Goal: Task Accomplishment & Management: Use online tool/utility

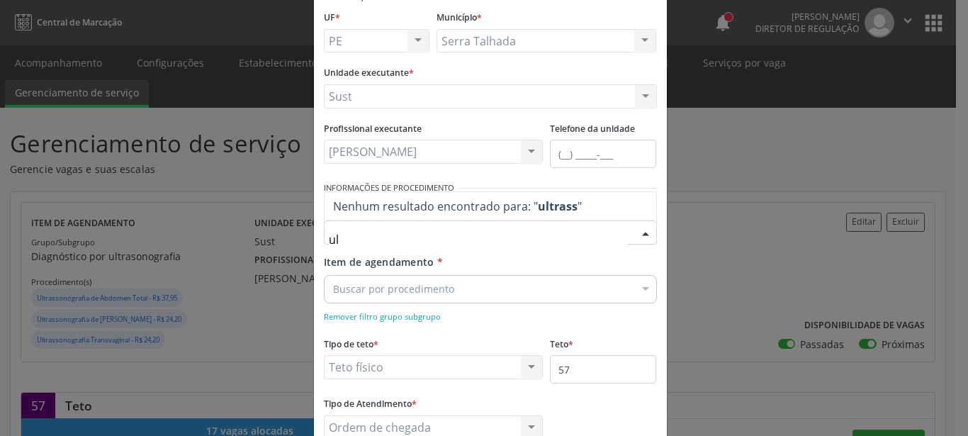
type input "u"
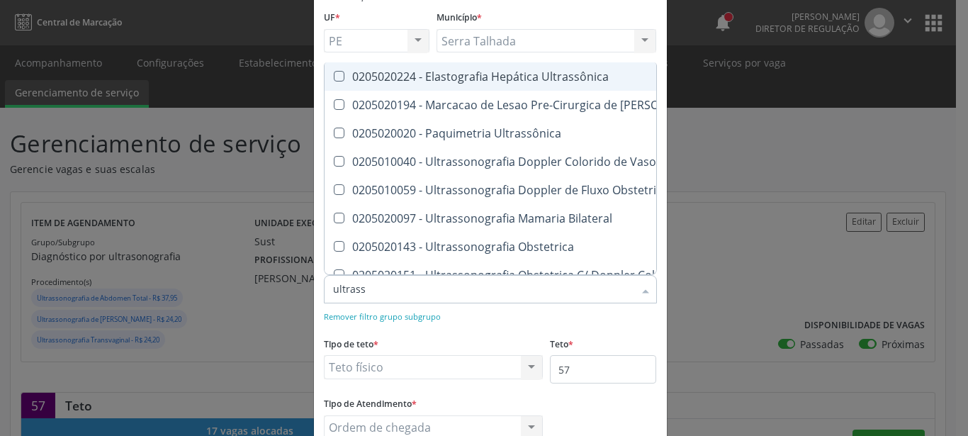
type input "ultrasso"
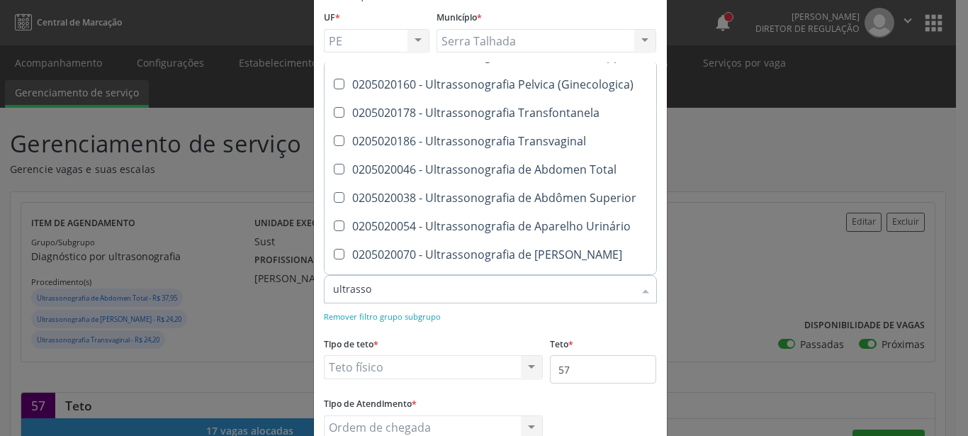
scroll to position [187, 0]
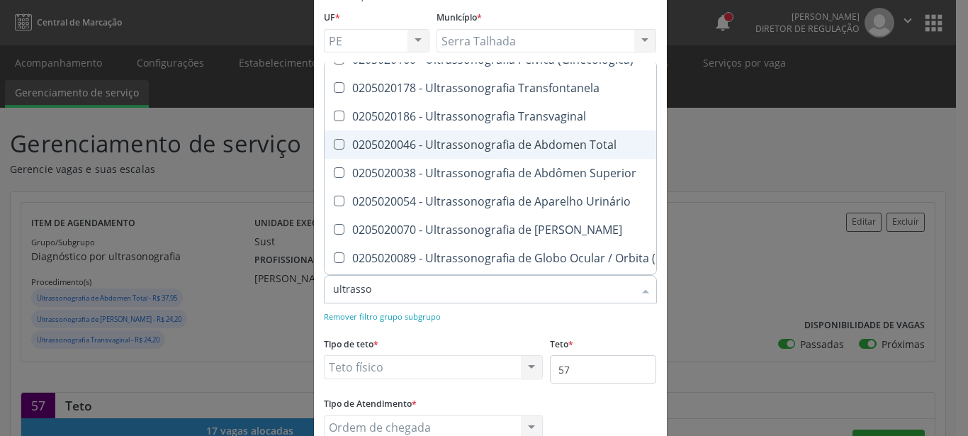
click at [483, 139] on div "0205020046 - Ultrassonografia de Abdomen Total" at bounding box center [626, 144] width 587 height 11
checkbox Total "true"
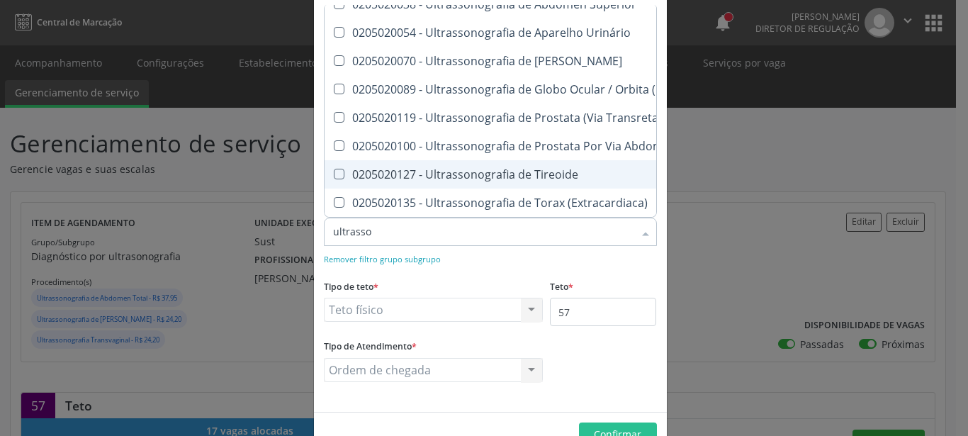
scroll to position [176, 0]
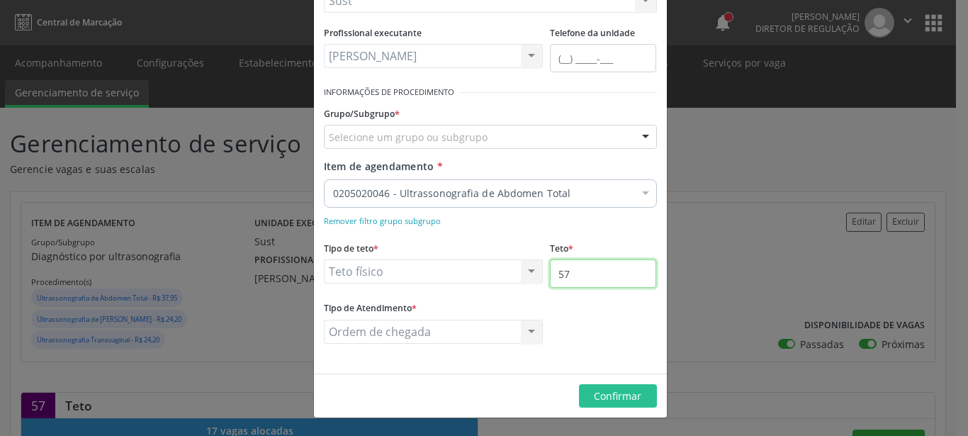
click at [602, 275] on input "57" at bounding box center [603, 273] width 106 height 28
type input "58"
click at [580, 392] on button "Confirmar" at bounding box center [618, 396] width 78 height 24
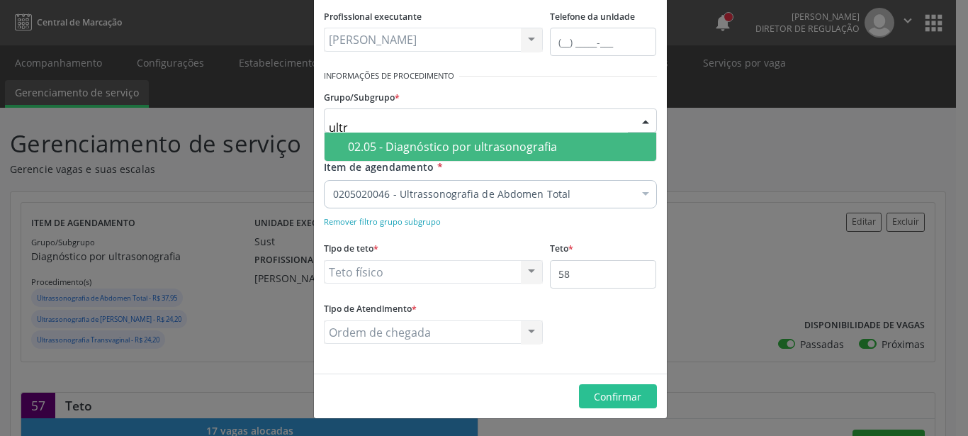
type input "ultra"
click at [531, 152] on div "02.05 - Diagnóstico por ultrasonografia" at bounding box center [498, 146] width 300 height 11
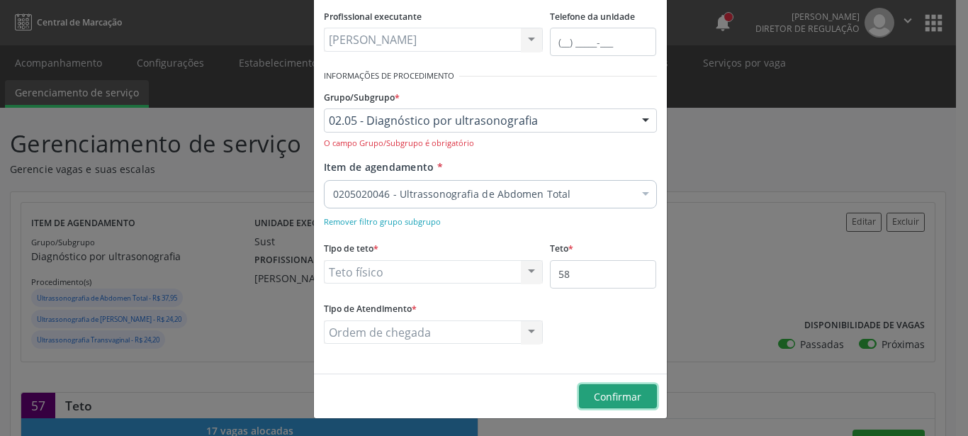
click at [638, 390] on button "Confirmar" at bounding box center [618, 396] width 78 height 24
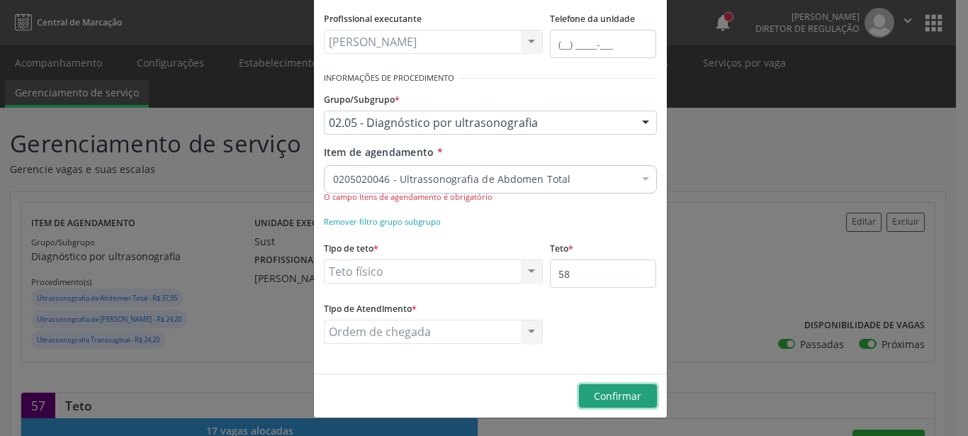
scroll to position [191, 0]
click at [599, 400] on span "Confirmar" at bounding box center [617, 395] width 47 height 13
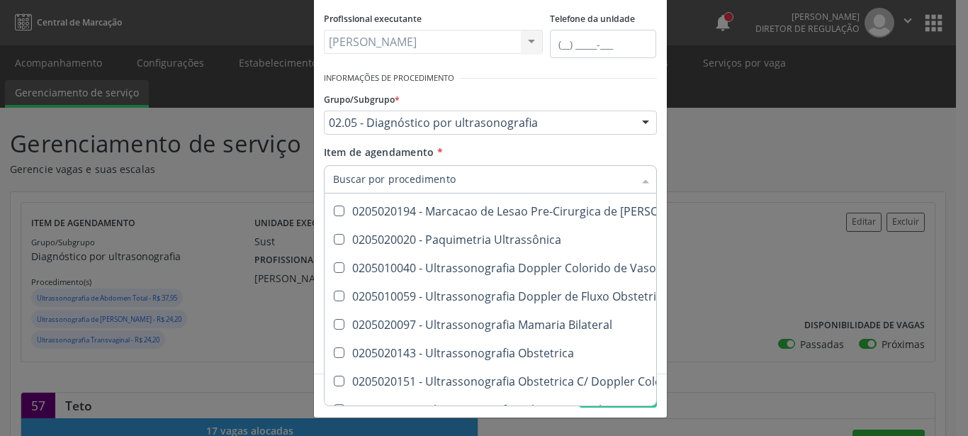
scroll to position [281, 0]
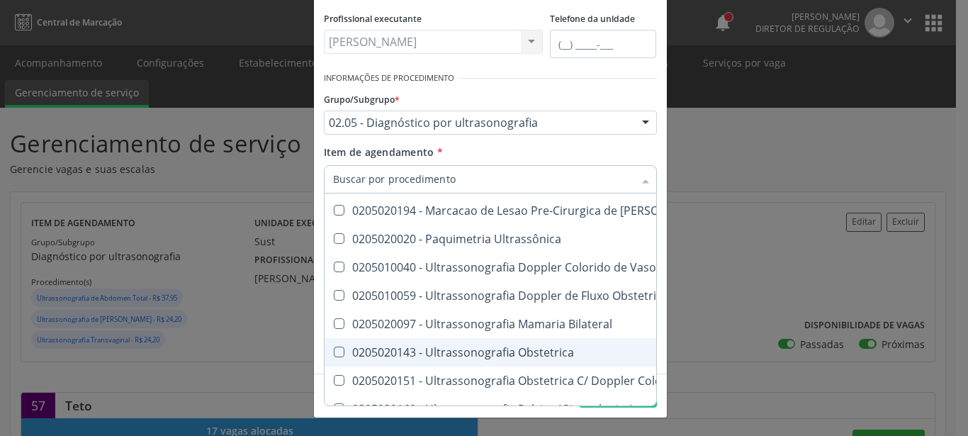
click at [721, 159] on div "Editar Serviço × Informações de Local UF * PE PE Nenhum resultado encontrado pa…" at bounding box center [484, 218] width 968 height 436
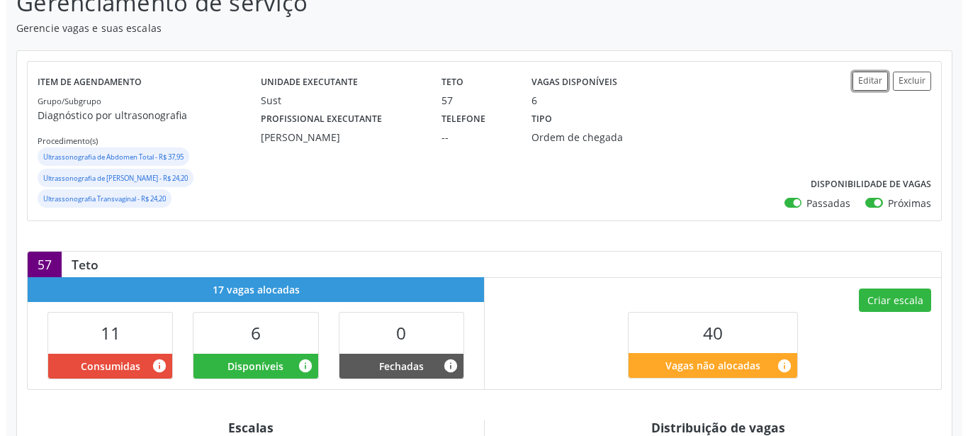
scroll to position [145, 0]
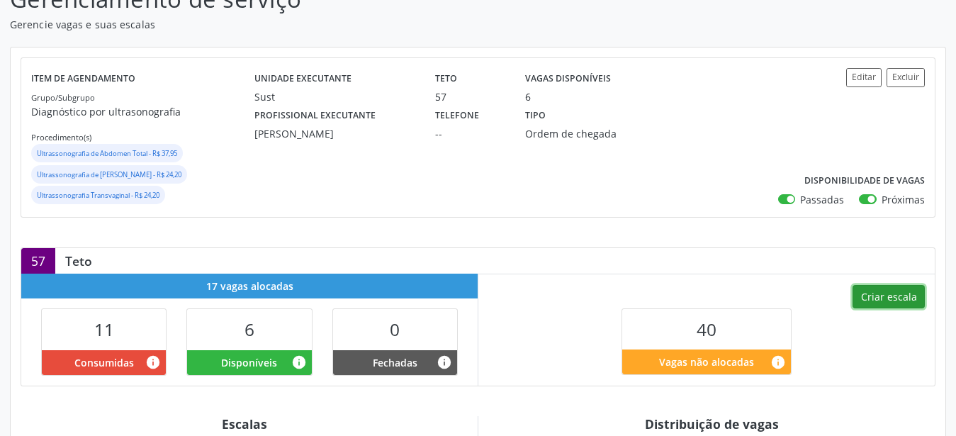
click at [914, 298] on button "Criar escala" at bounding box center [888, 297] width 72 height 24
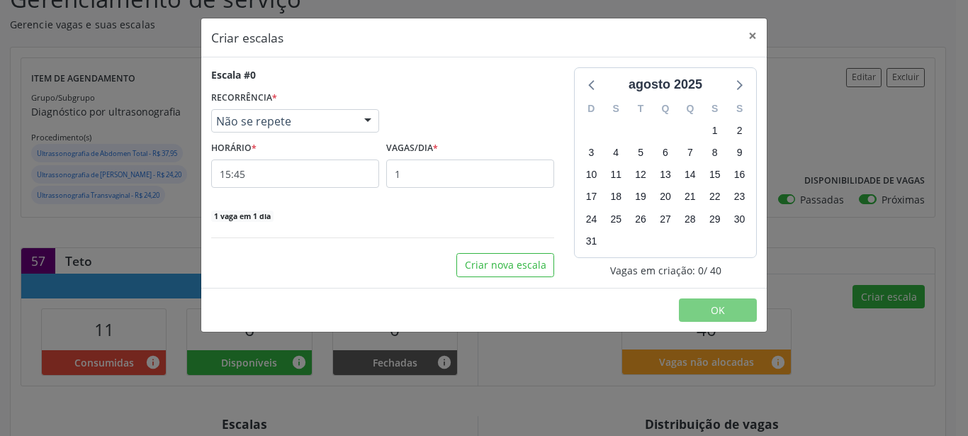
select select "7"
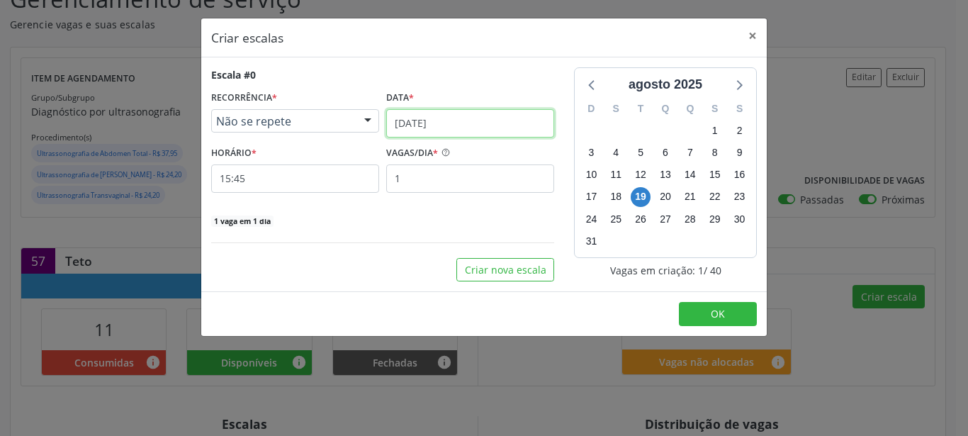
click at [459, 128] on input "[DATE]" at bounding box center [470, 123] width 168 height 28
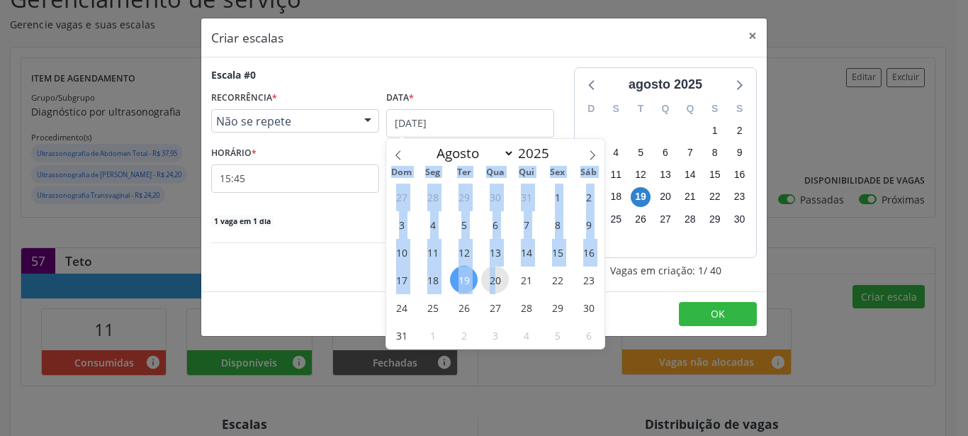
click at [496, 283] on span "20" at bounding box center [495, 280] width 28 height 28
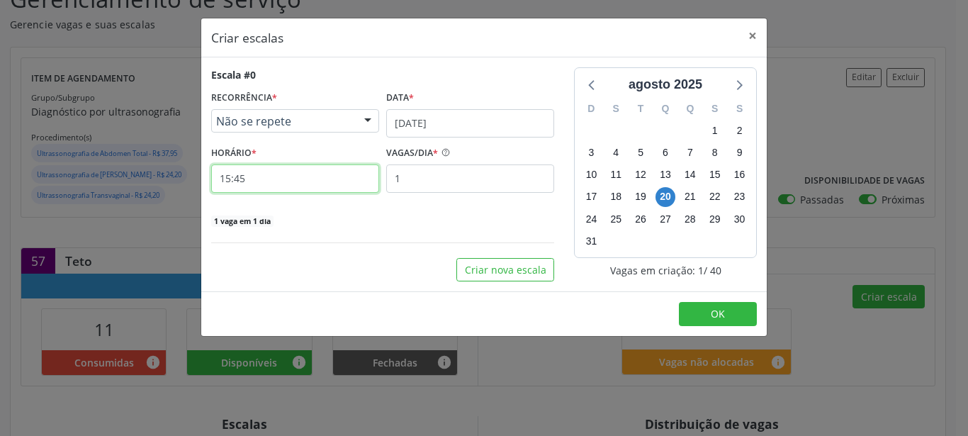
click at [275, 172] on input "15:45" at bounding box center [295, 178] width 168 height 28
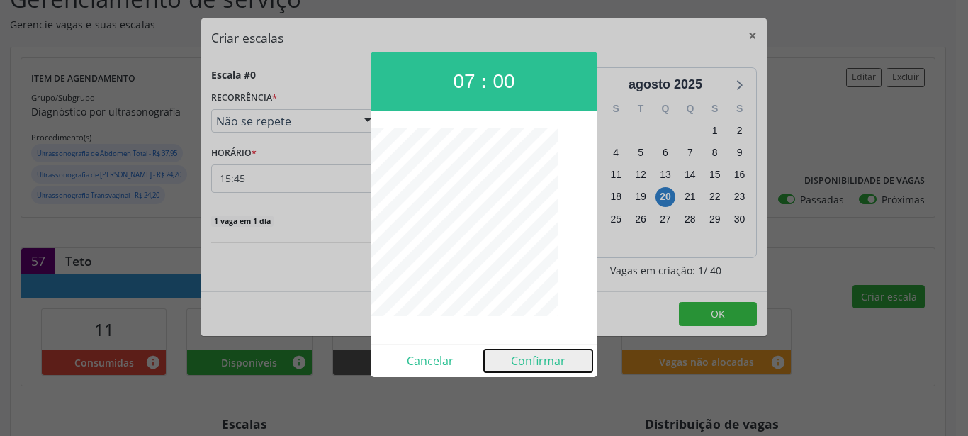
click at [541, 352] on button "Confirmar" at bounding box center [538, 360] width 108 height 23
type input "07:00"
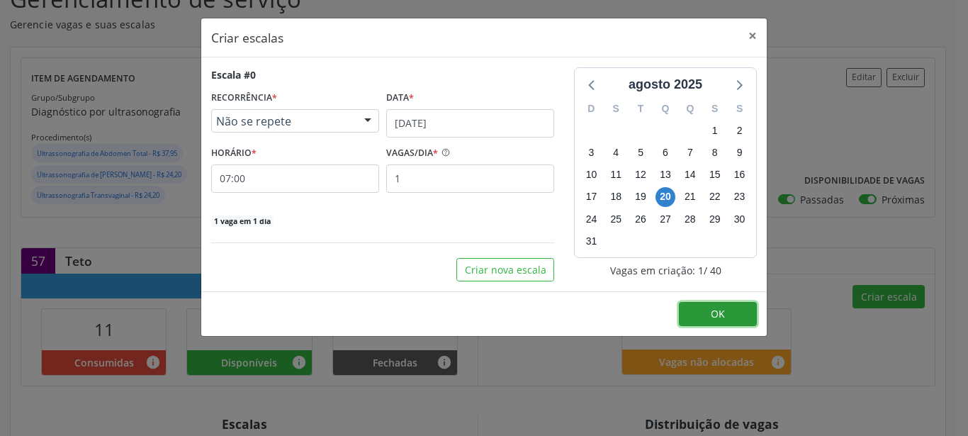
click at [710, 312] on button "OK" at bounding box center [718, 314] width 78 height 24
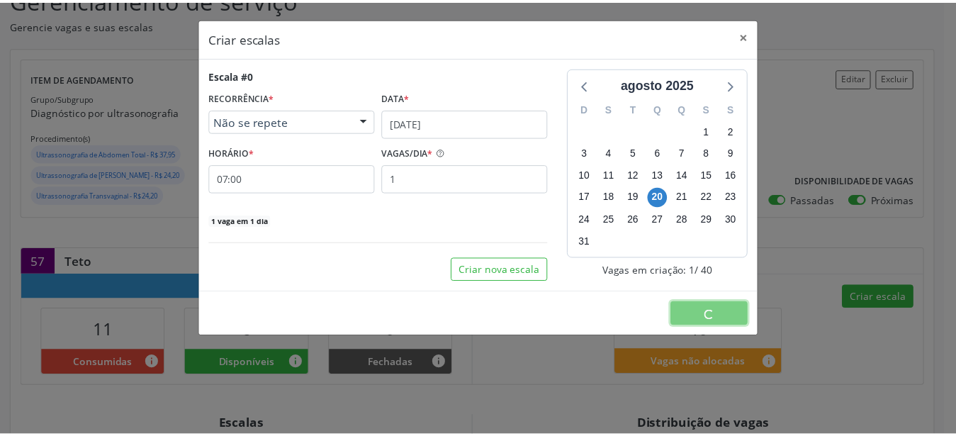
scroll to position [0, 0]
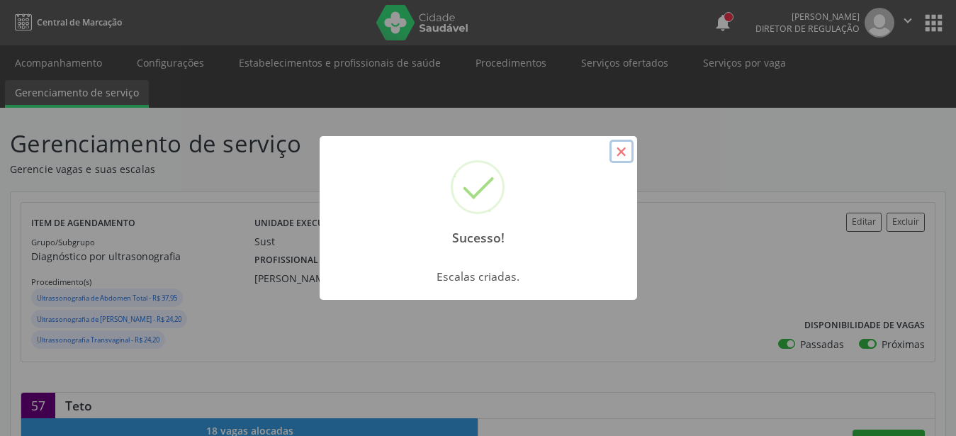
click at [621, 155] on button "×" at bounding box center [621, 152] width 24 height 24
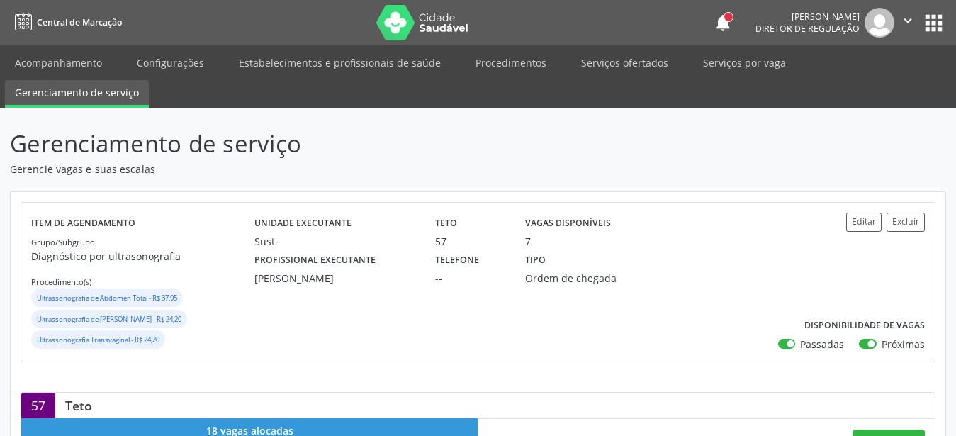
click at [905, 21] on icon "" at bounding box center [908, 21] width 16 height 16
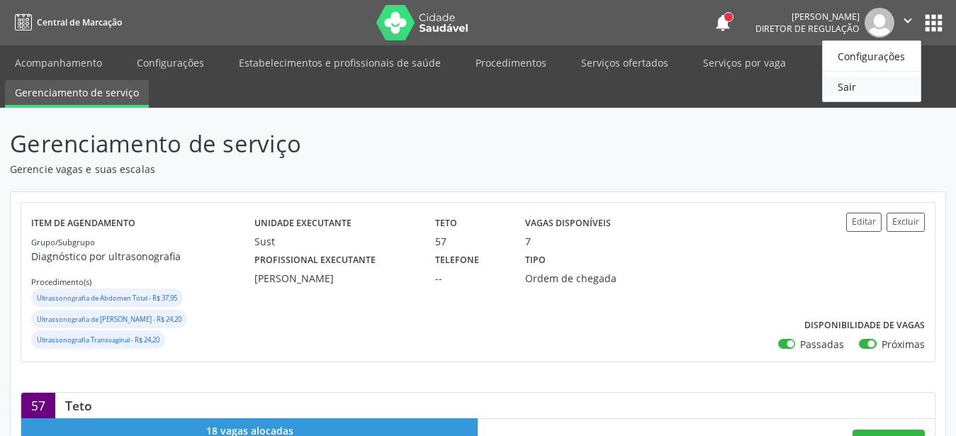
click at [854, 79] on link "Sair" at bounding box center [872, 87] width 98 height 20
